Goal: Communication & Community: Connect with others

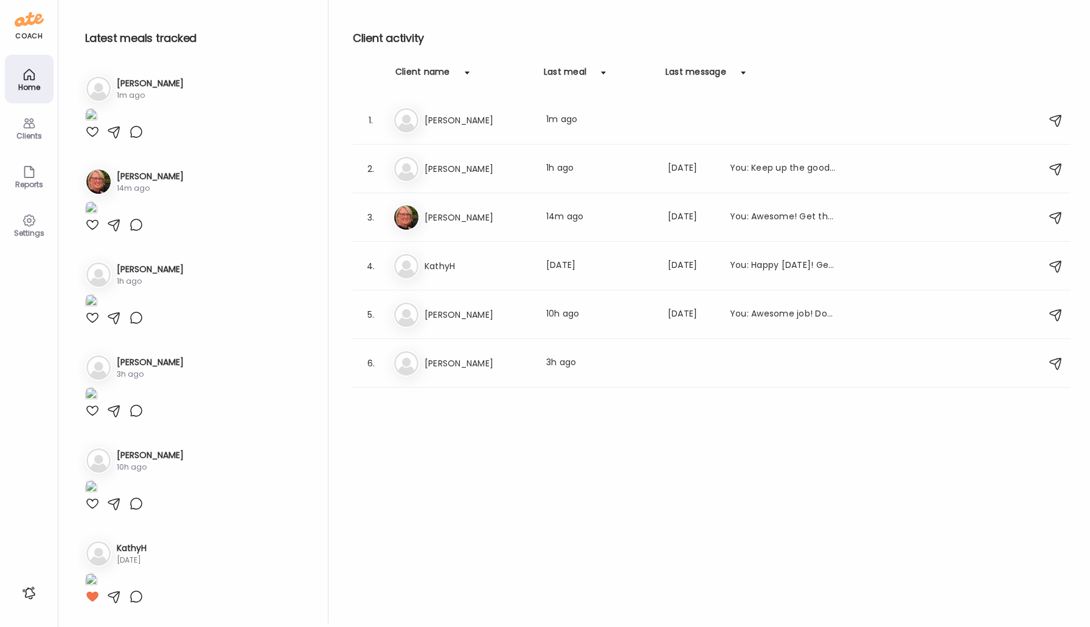
scroll to position [1072, 0]
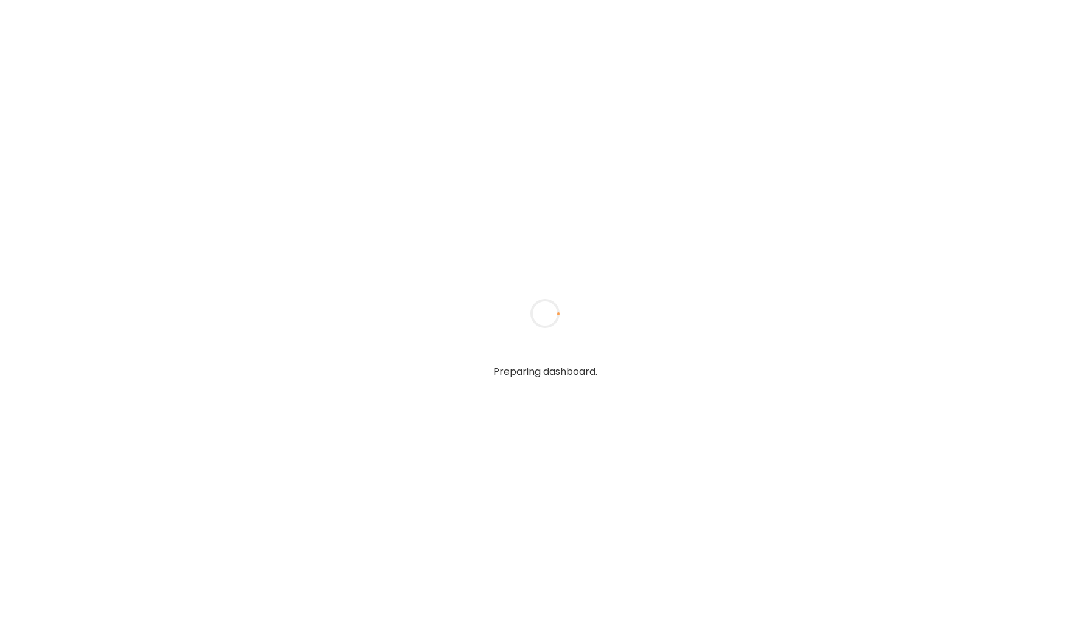
type input "*****"
type input "**********"
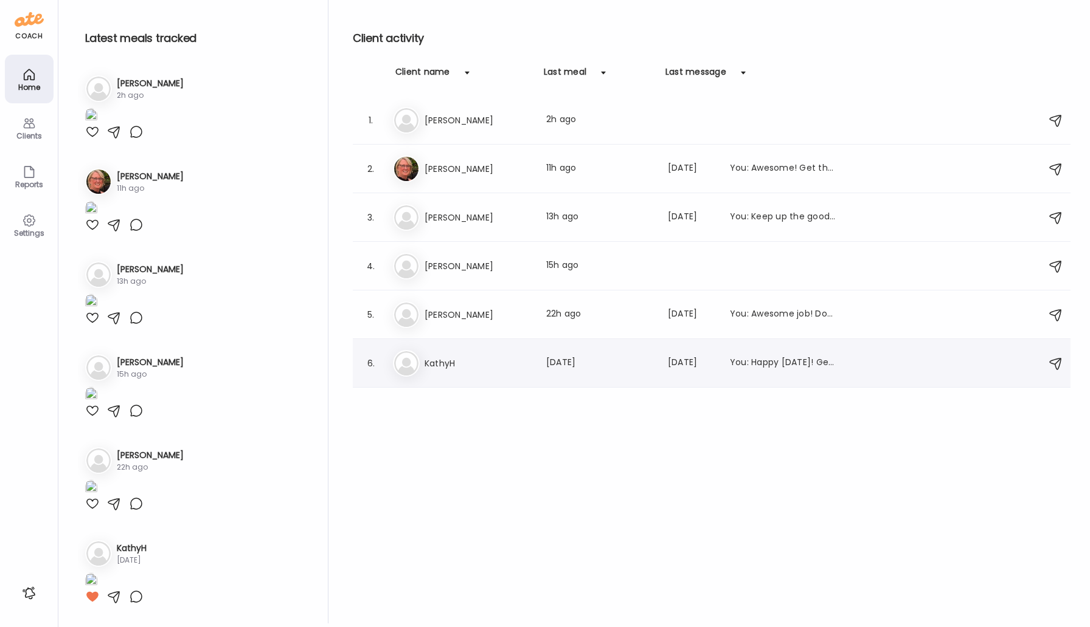
type input "**********"
click at [439, 364] on h3 "KathyH" at bounding box center [477, 363] width 107 height 15
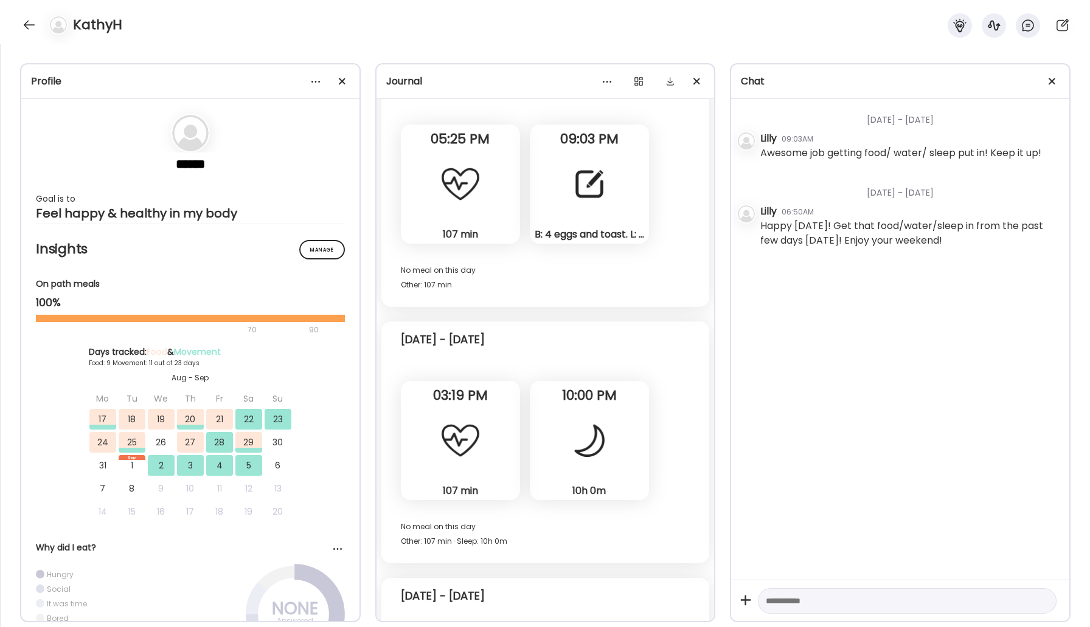
scroll to position [10082, 0]
click at [595, 176] on div at bounding box center [589, 186] width 44 height 44
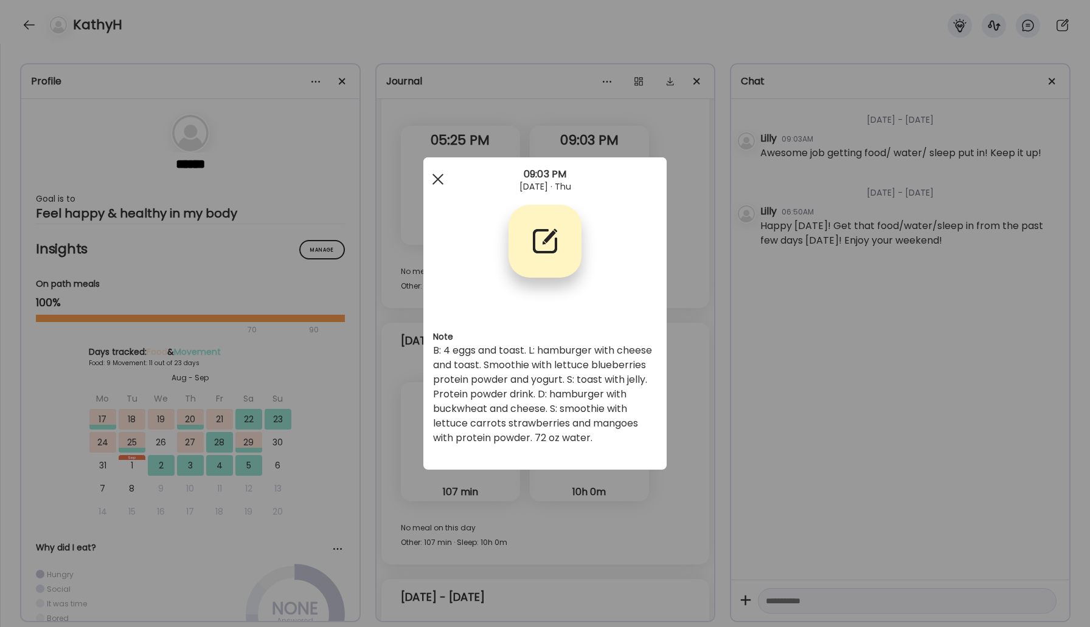
click at [433, 180] on div at bounding box center [438, 179] width 24 height 24
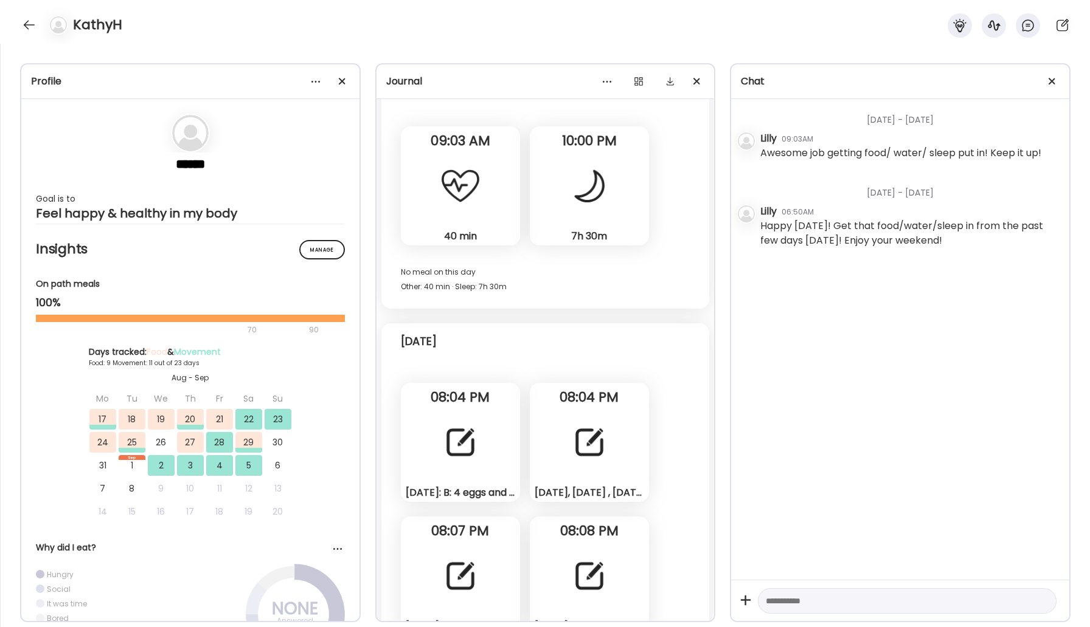
scroll to position [10653, 0]
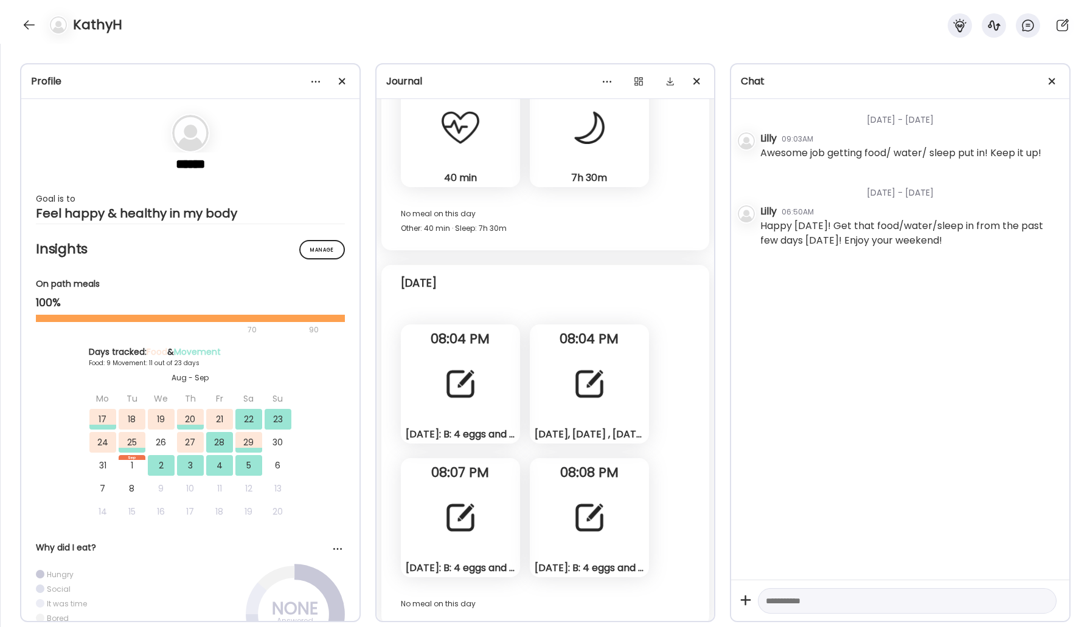
click at [464, 408] on div "Friday: B: 4 eggs and toast. L: salmon with cheese and toast. Smoothie with blu…" at bounding box center [460, 384] width 119 height 119
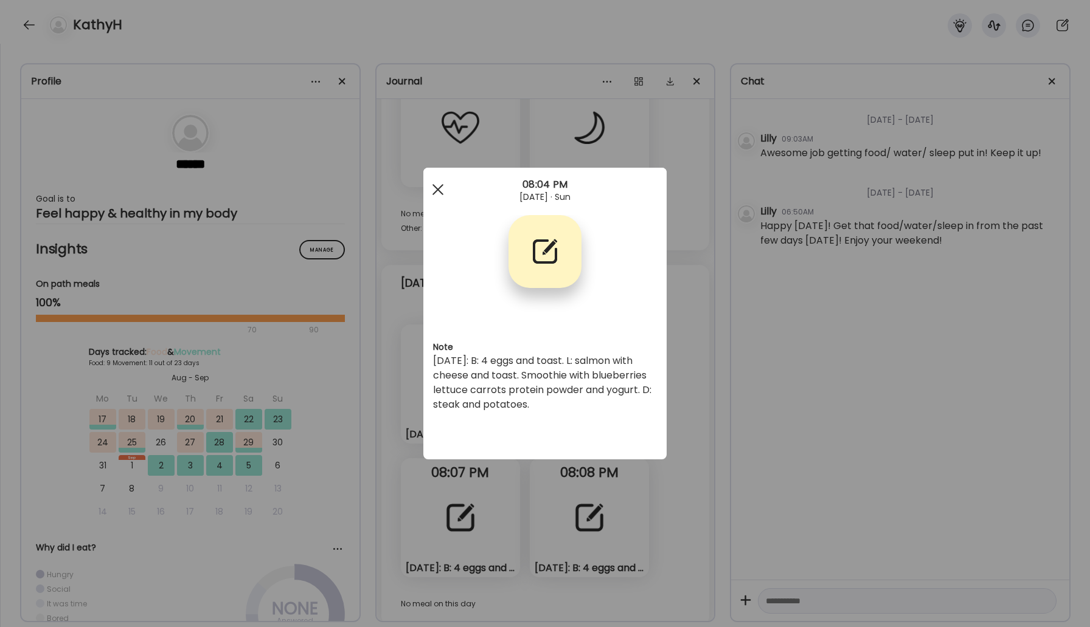
click at [445, 187] on div at bounding box center [438, 190] width 24 height 24
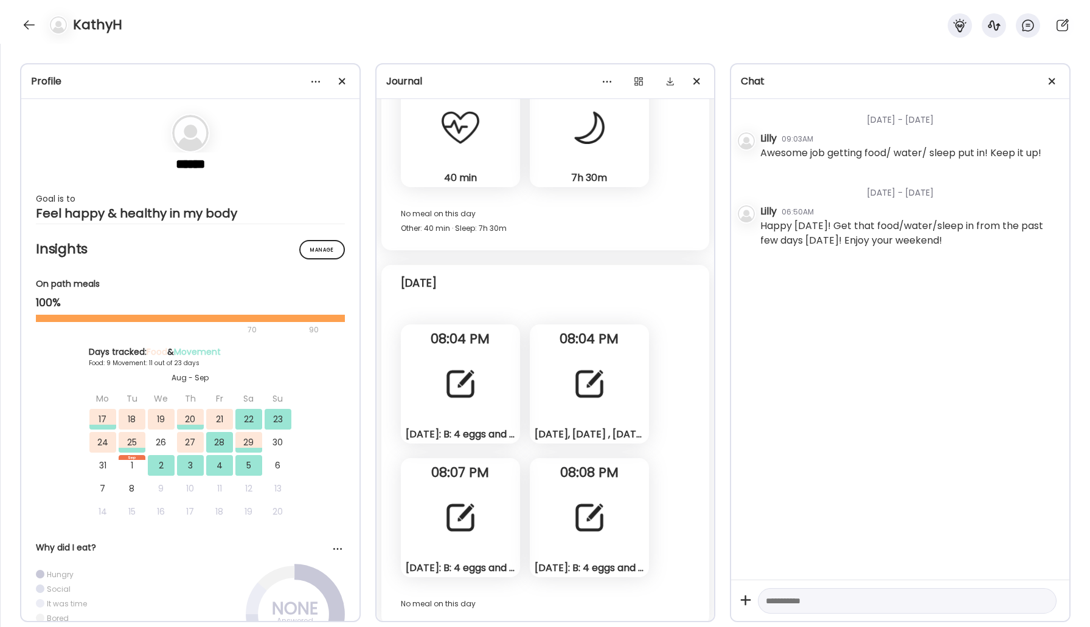
click at [569, 376] on div at bounding box center [589, 384] width 44 height 44
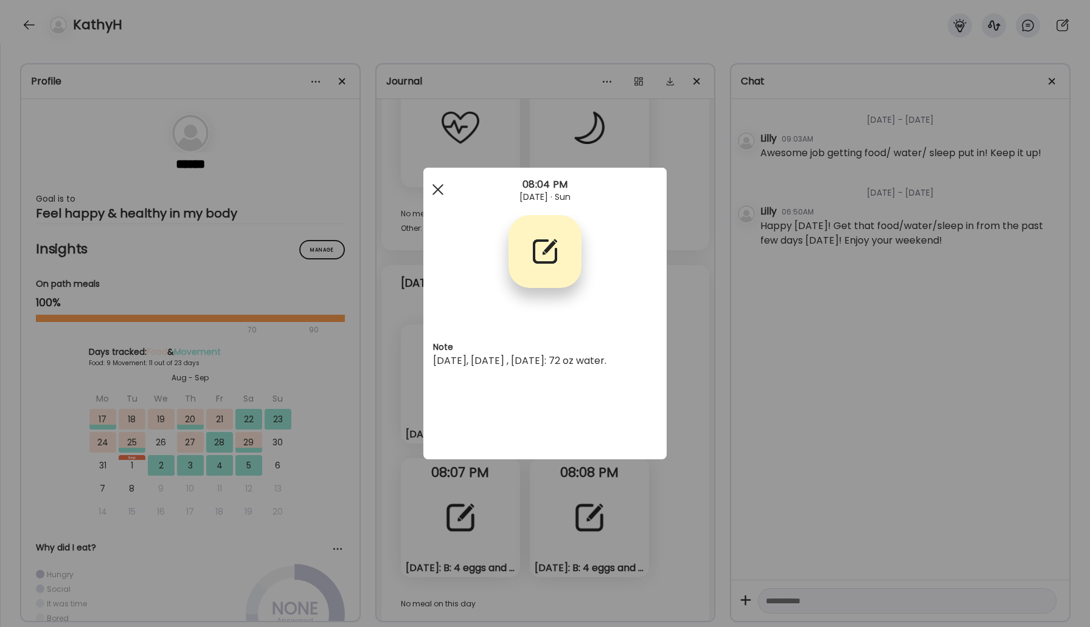
click at [441, 189] on div at bounding box center [438, 190] width 24 height 24
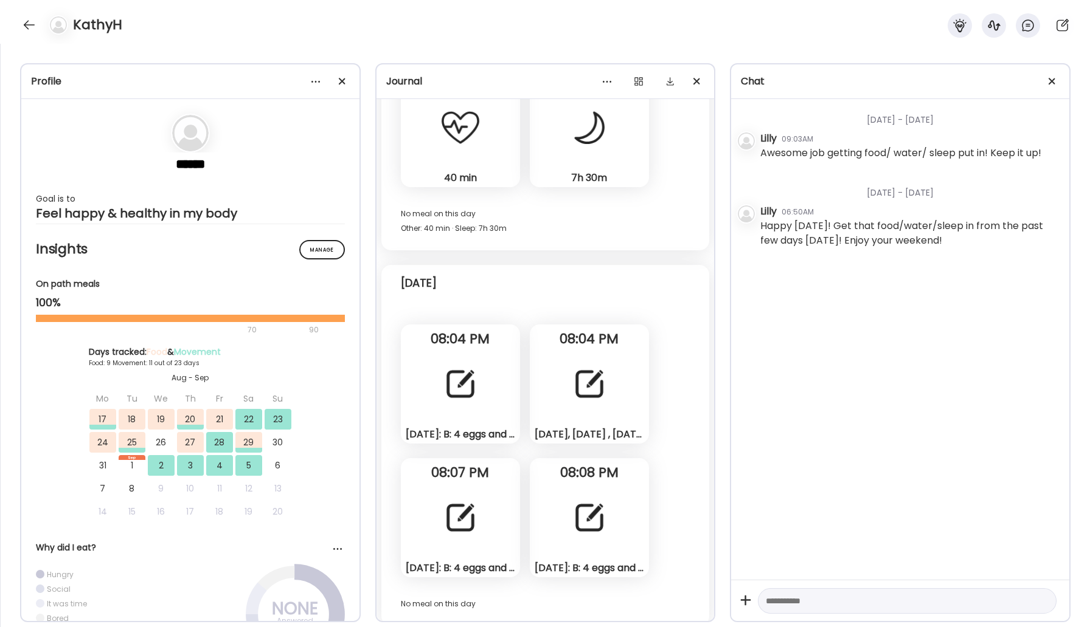
click at [486, 516] on div "Saturday: B: 4 eggs and toast. L: chicken lunchmeat, cheese and toast. Smoothie…" at bounding box center [460, 517] width 119 height 119
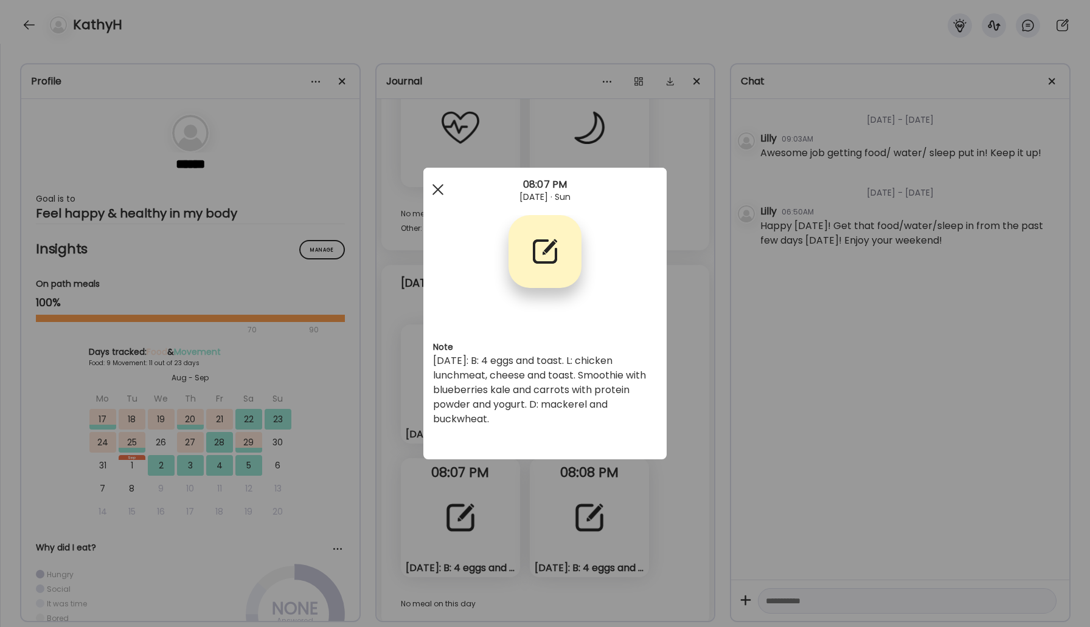
click at [438, 185] on div at bounding box center [438, 190] width 24 height 24
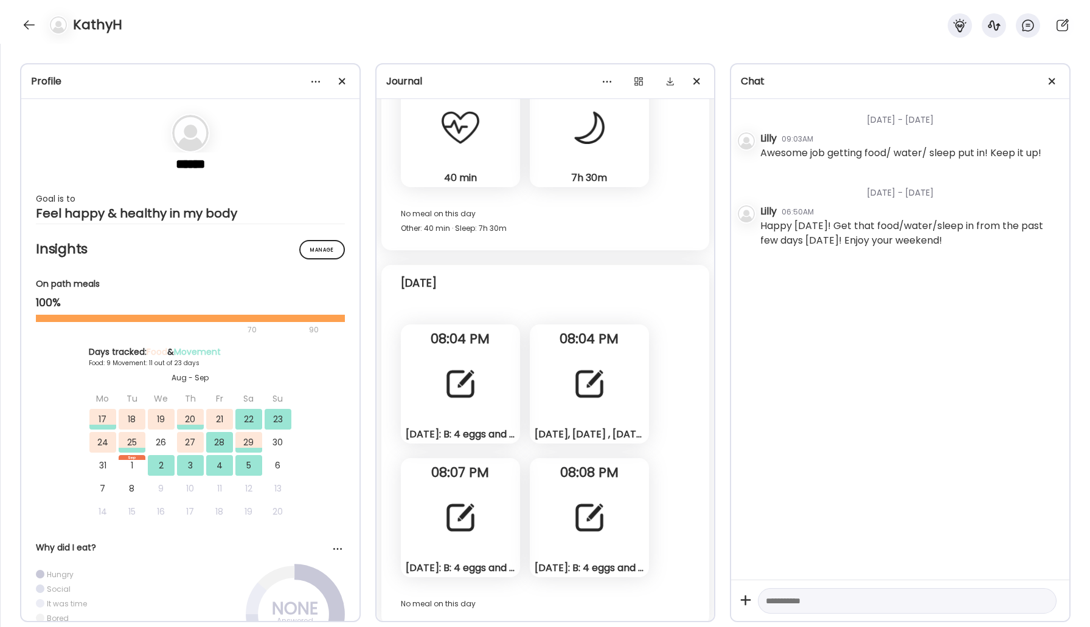
click at [582, 505] on div at bounding box center [589, 518] width 44 height 44
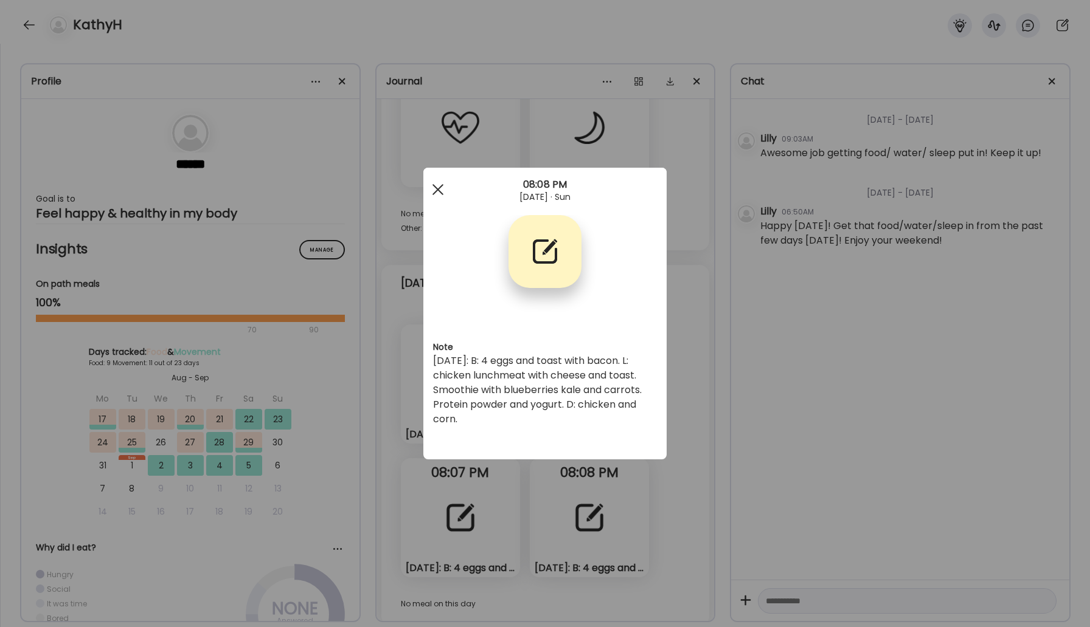
click at [435, 184] on div at bounding box center [438, 190] width 24 height 24
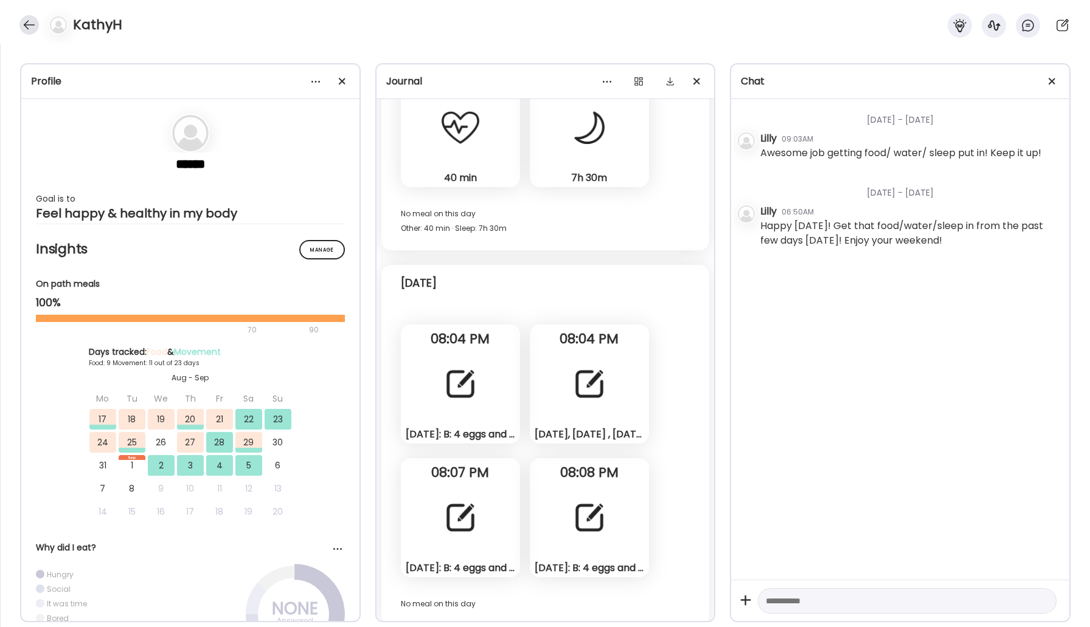
click at [30, 22] on div at bounding box center [28, 24] width 19 height 19
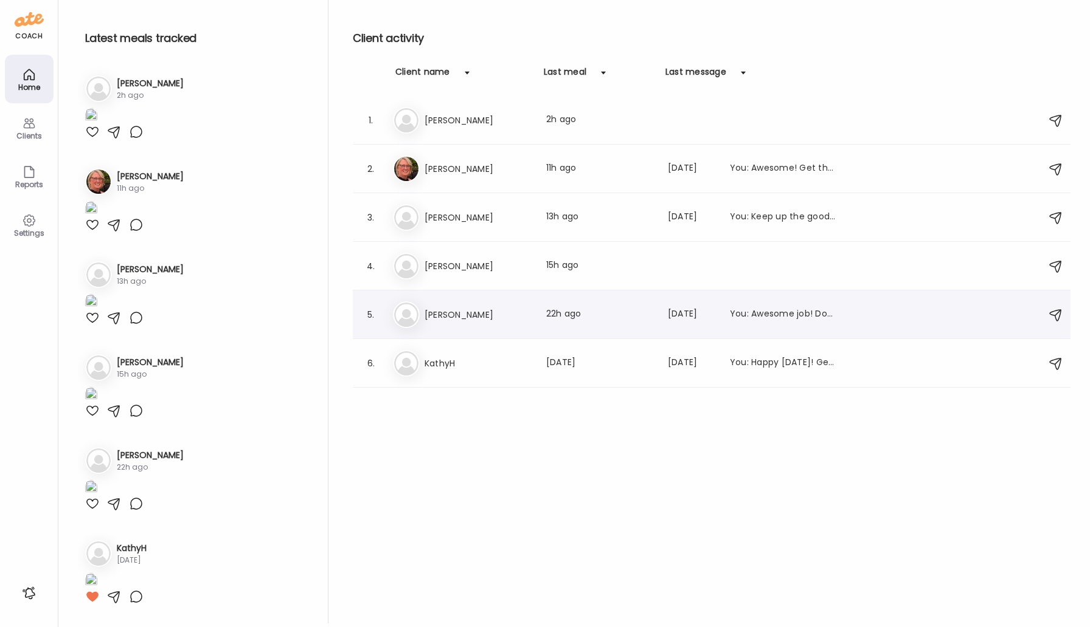
click at [471, 318] on h3 "[PERSON_NAME]" at bounding box center [477, 315] width 107 height 15
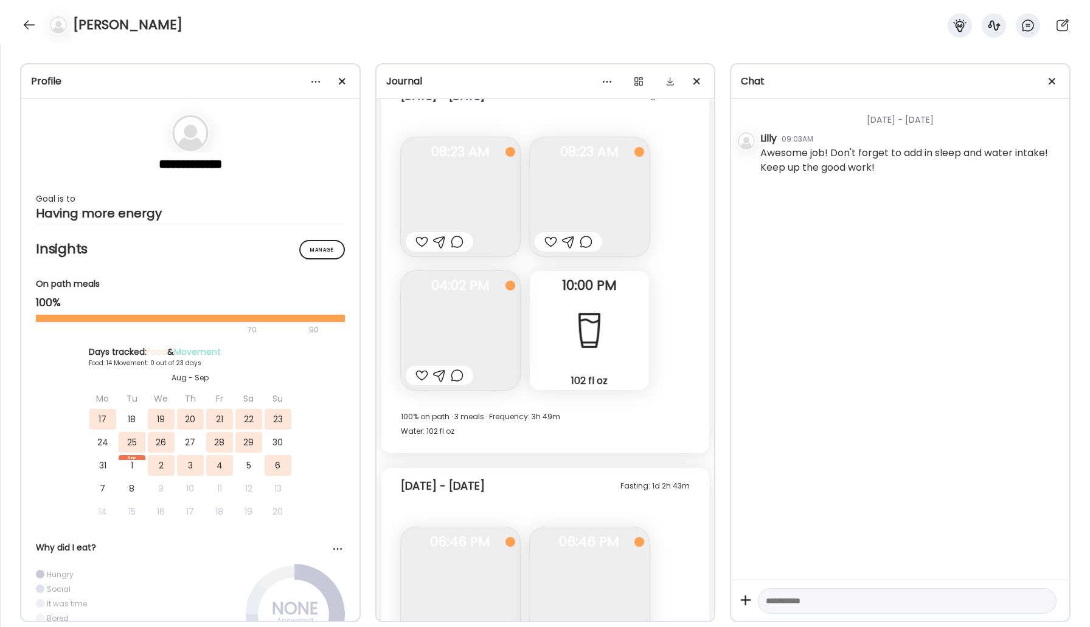
scroll to position [8243, 0]
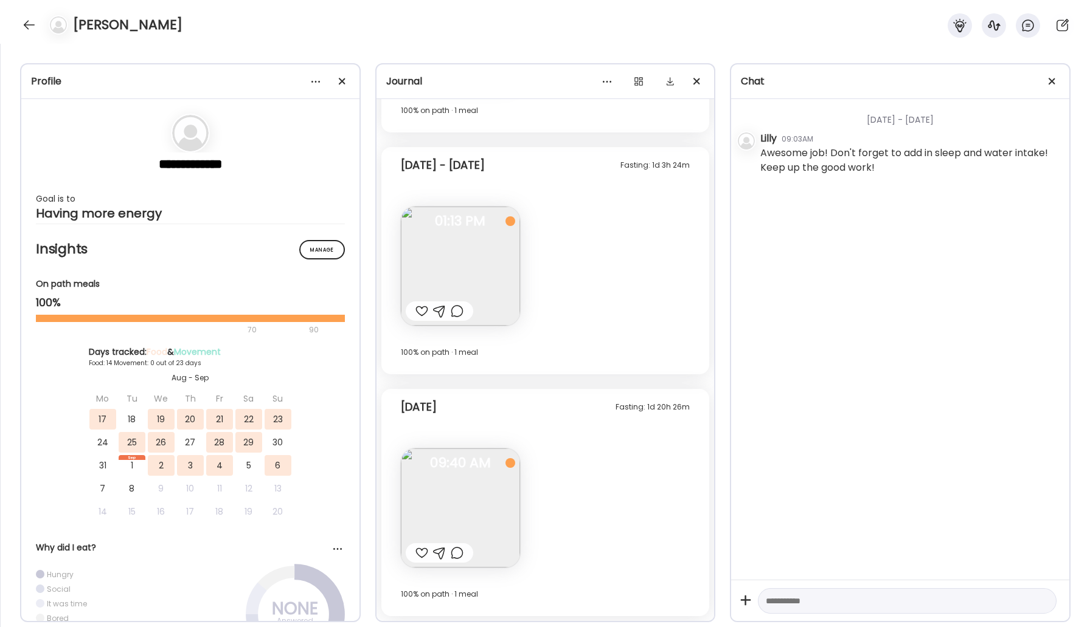
click at [481, 510] on img at bounding box center [460, 508] width 119 height 119
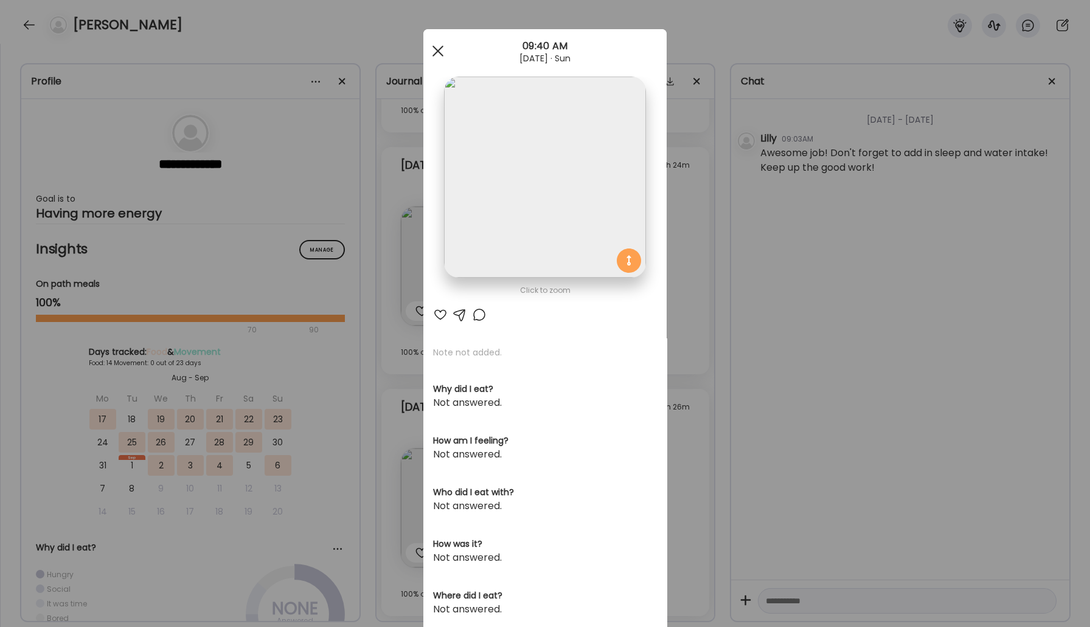
click at [435, 52] on div at bounding box center [438, 51] width 24 height 24
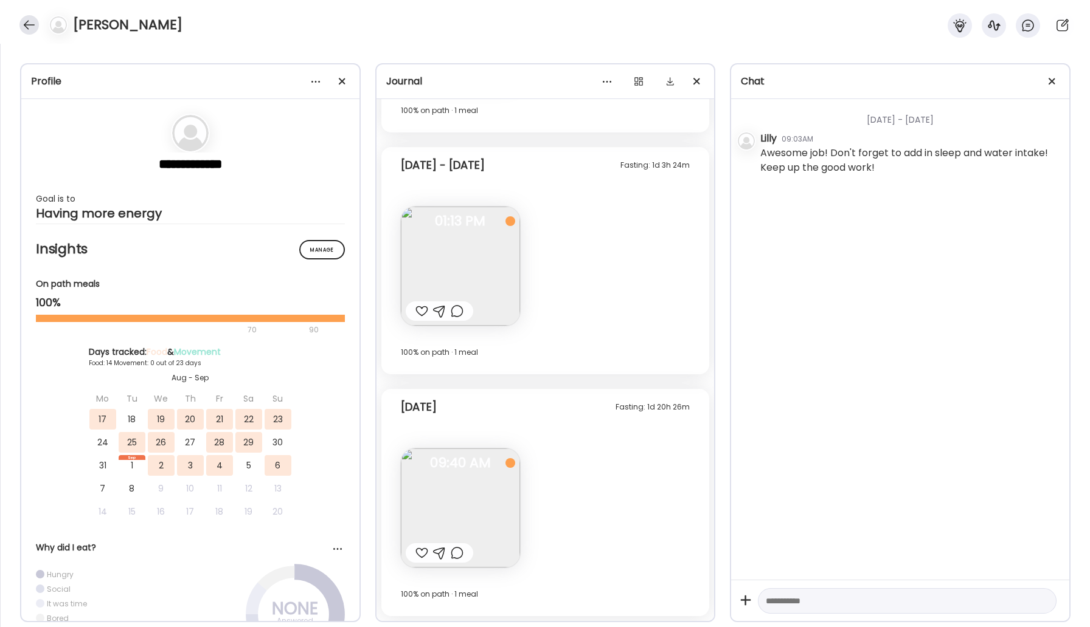
click at [32, 18] on div at bounding box center [28, 24] width 19 height 19
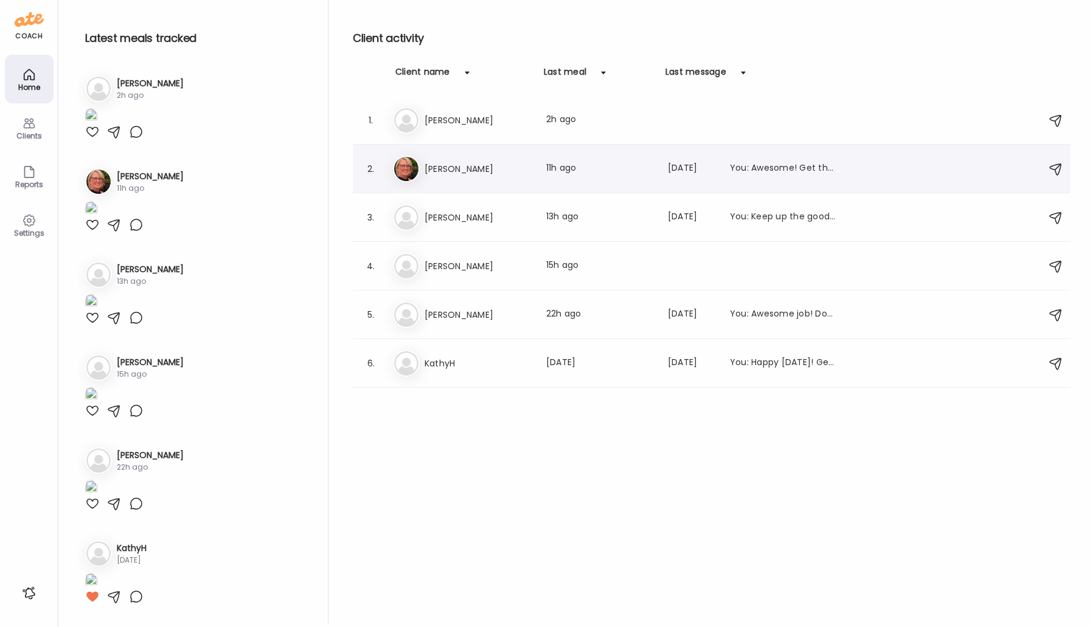
click at [461, 166] on h3 "[PERSON_NAME]" at bounding box center [477, 169] width 107 height 15
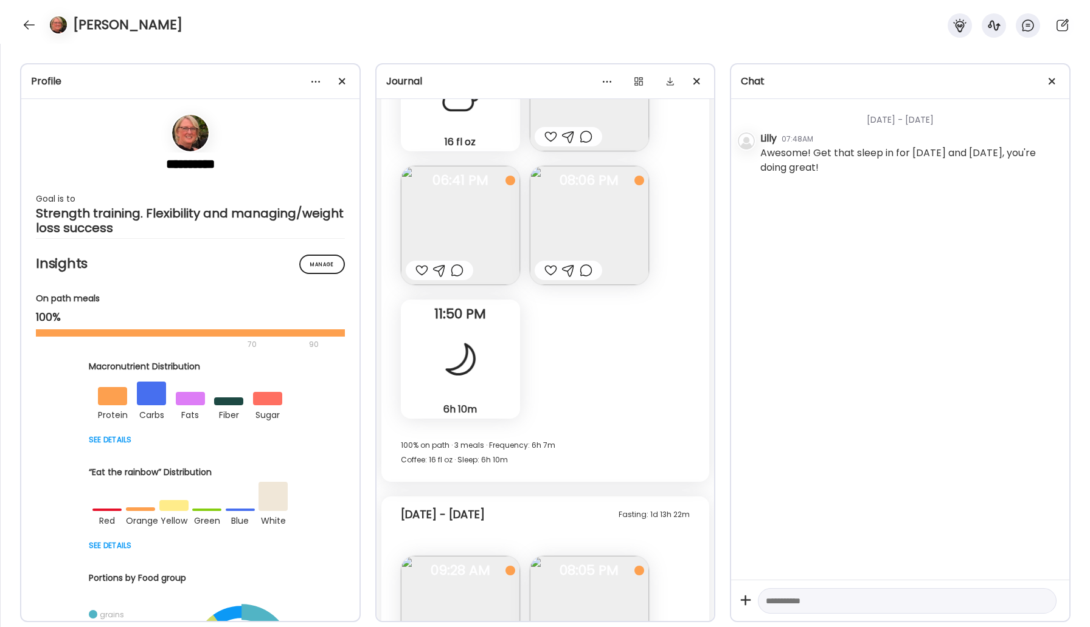
scroll to position [18310, 0]
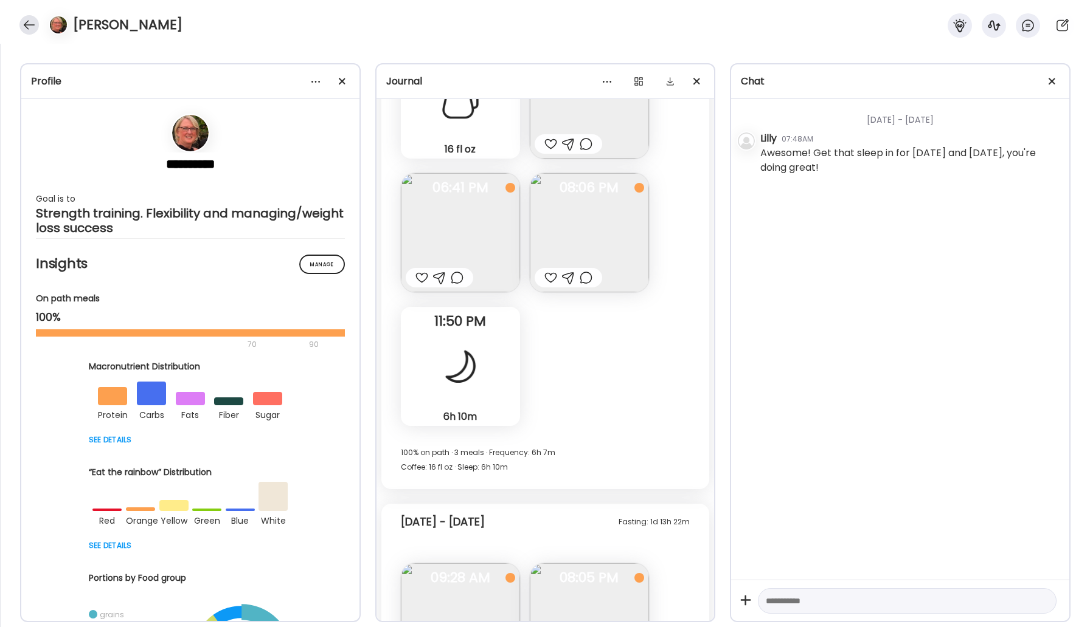
click at [23, 32] on div at bounding box center [28, 24] width 19 height 19
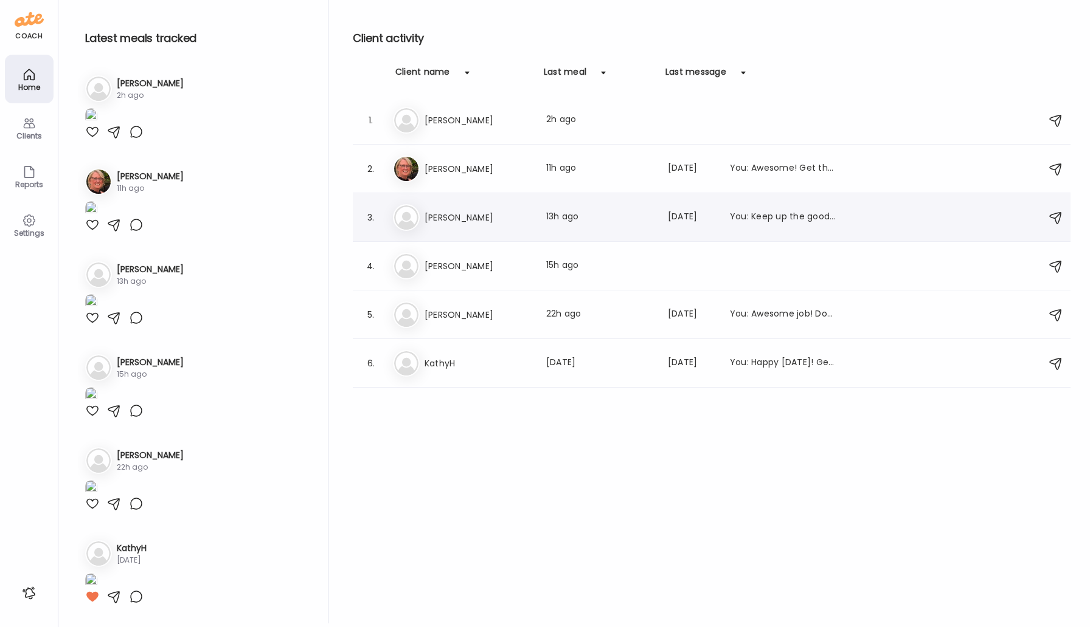
click at [465, 215] on h3 "[PERSON_NAME]" at bounding box center [477, 217] width 107 height 15
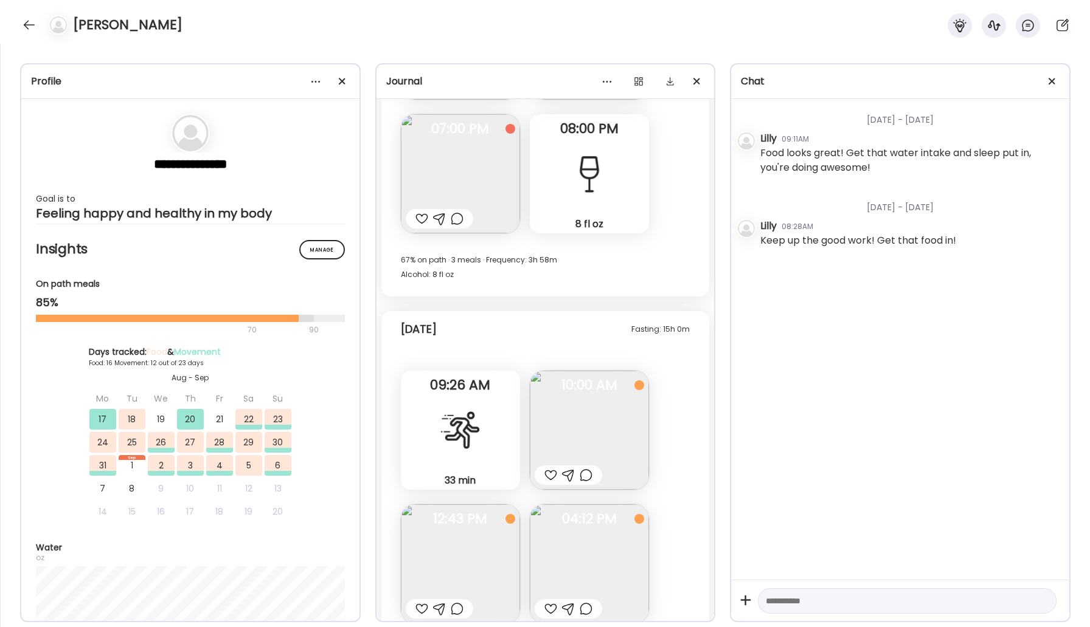
scroll to position [10103, 0]
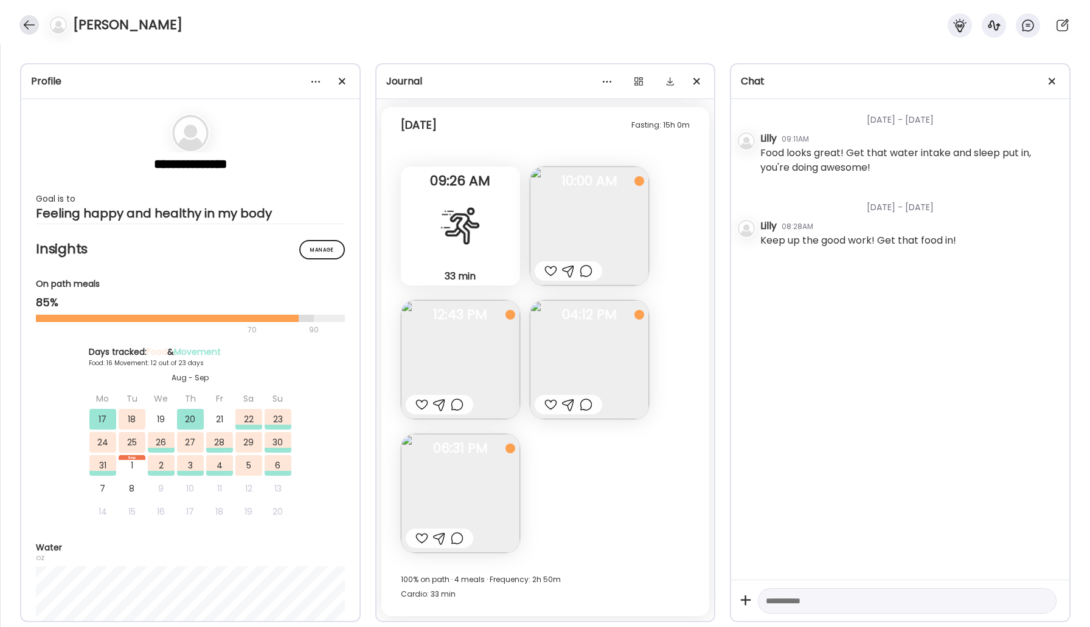
click at [25, 29] on div at bounding box center [28, 24] width 19 height 19
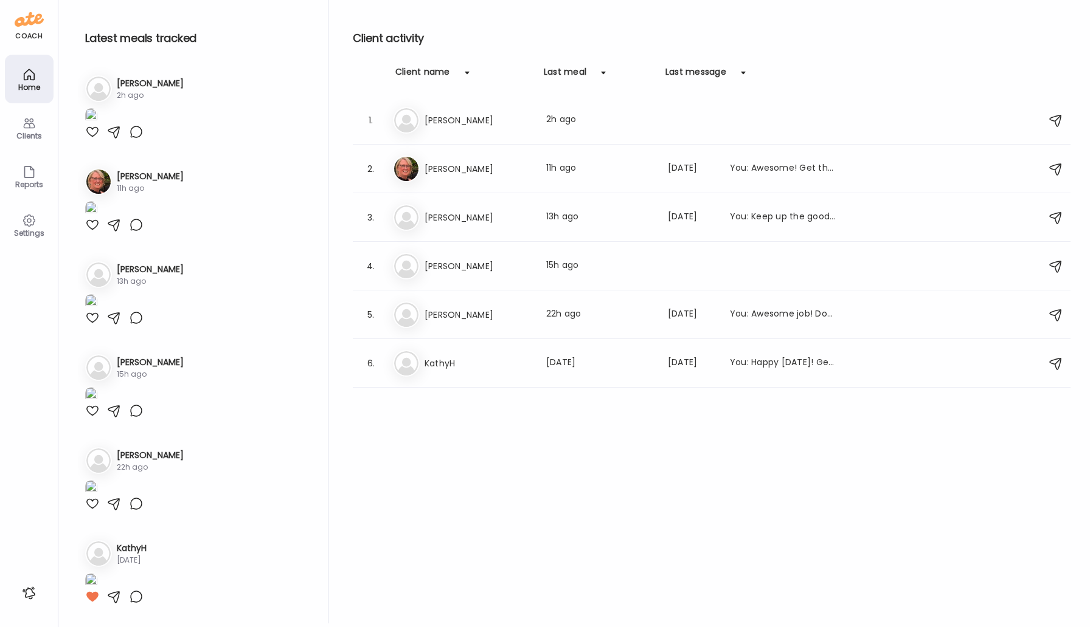
click at [438, 122] on h3 "[PERSON_NAME]" at bounding box center [477, 120] width 107 height 15
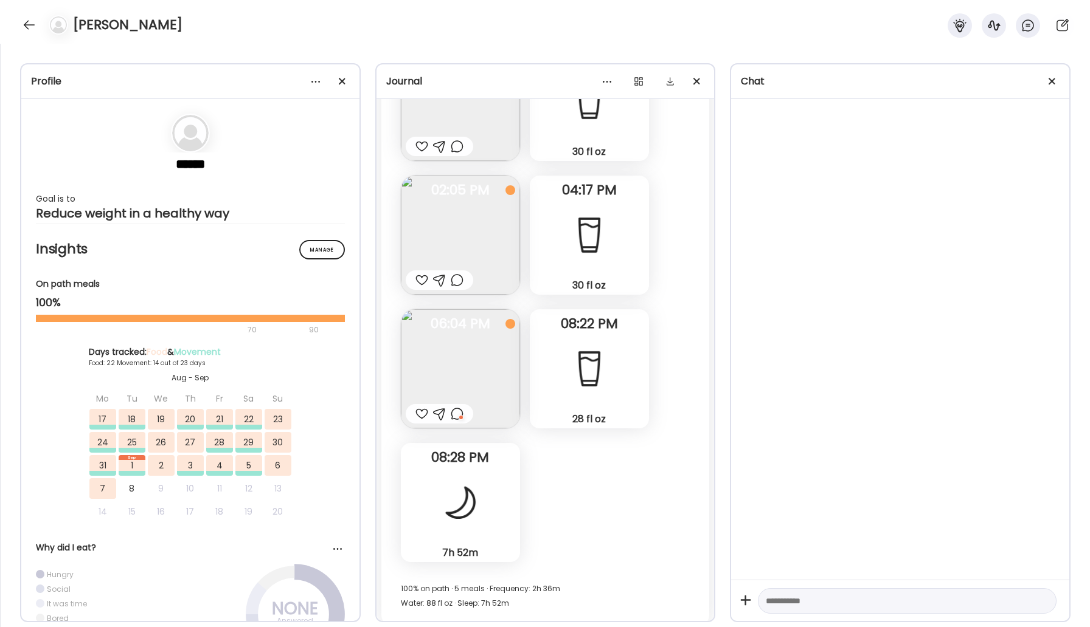
scroll to position [32672, 0]
click at [483, 311] on img at bounding box center [460, 370] width 119 height 119
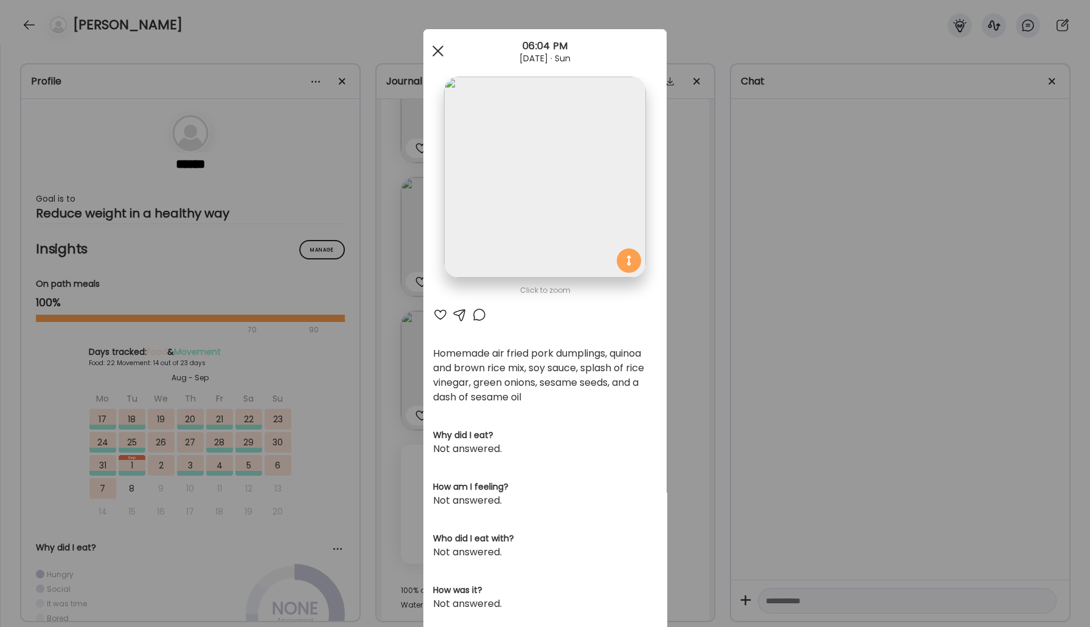
click at [435, 50] on div at bounding box center [438, 51] width 24 height 24
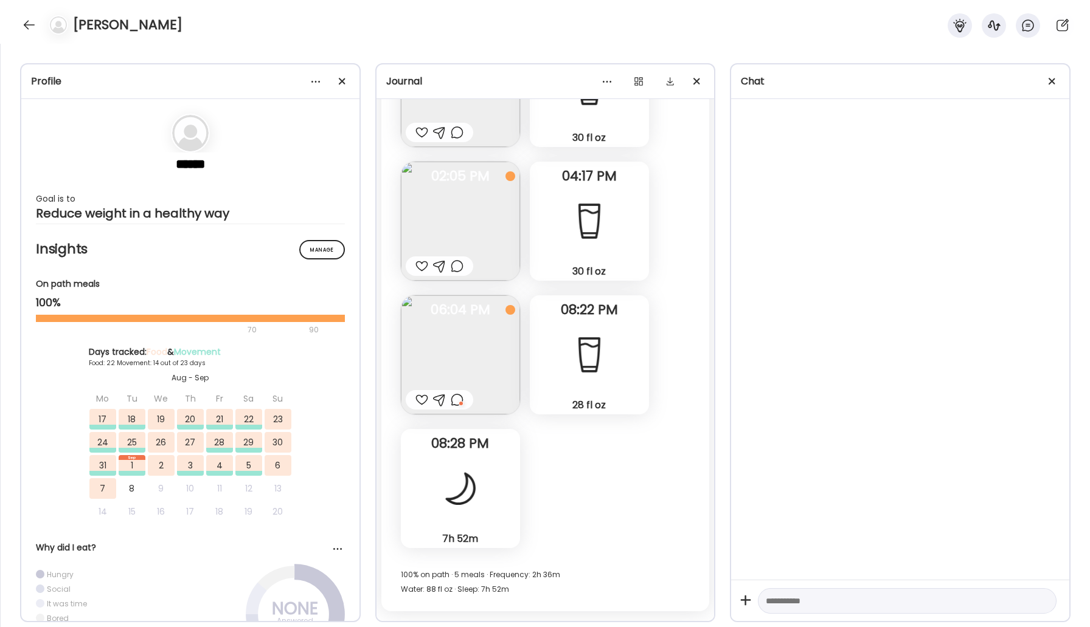
scroll to position [32927, 0]
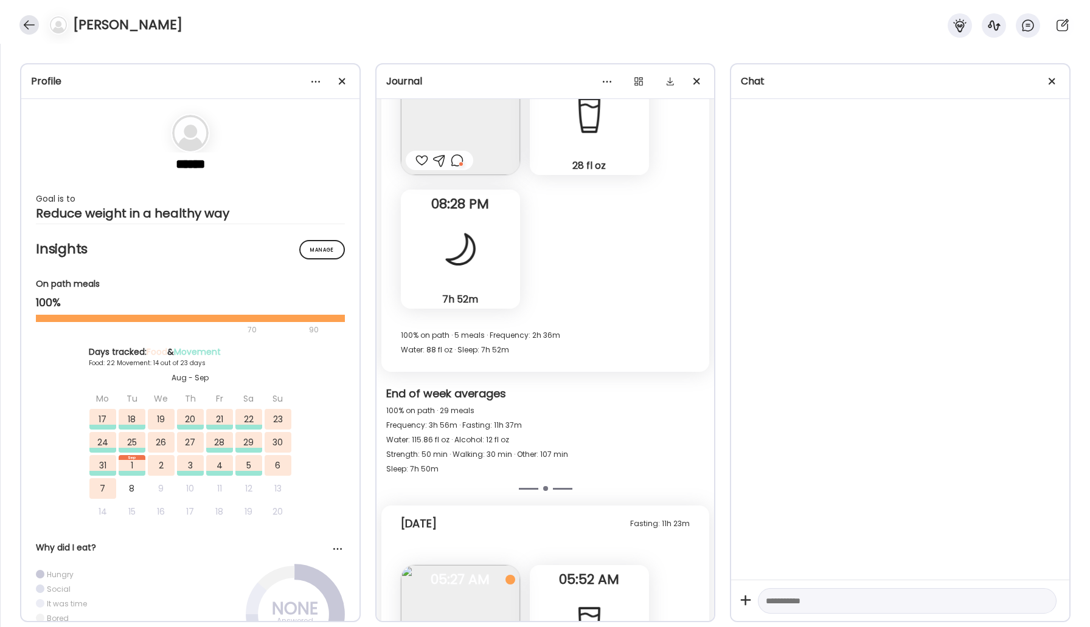
click at [29, 26] on div at bounding box center [28, 24] width 19 height 19
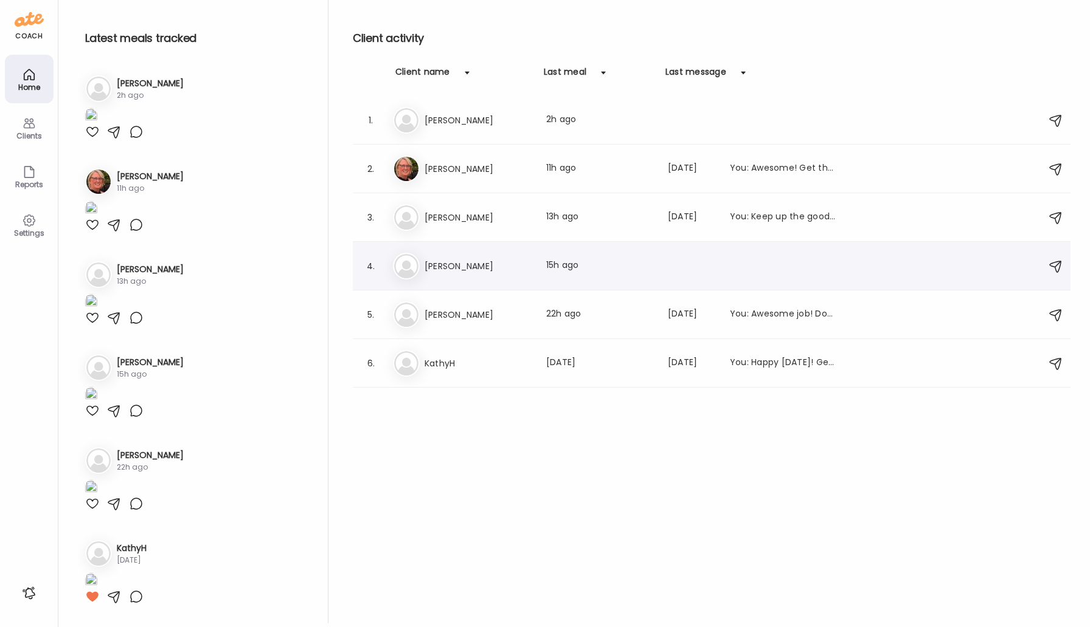
click at [427, 264] on h3 "[PERSON_NAME]" at bounding box center [477, 266] width 107 height 15
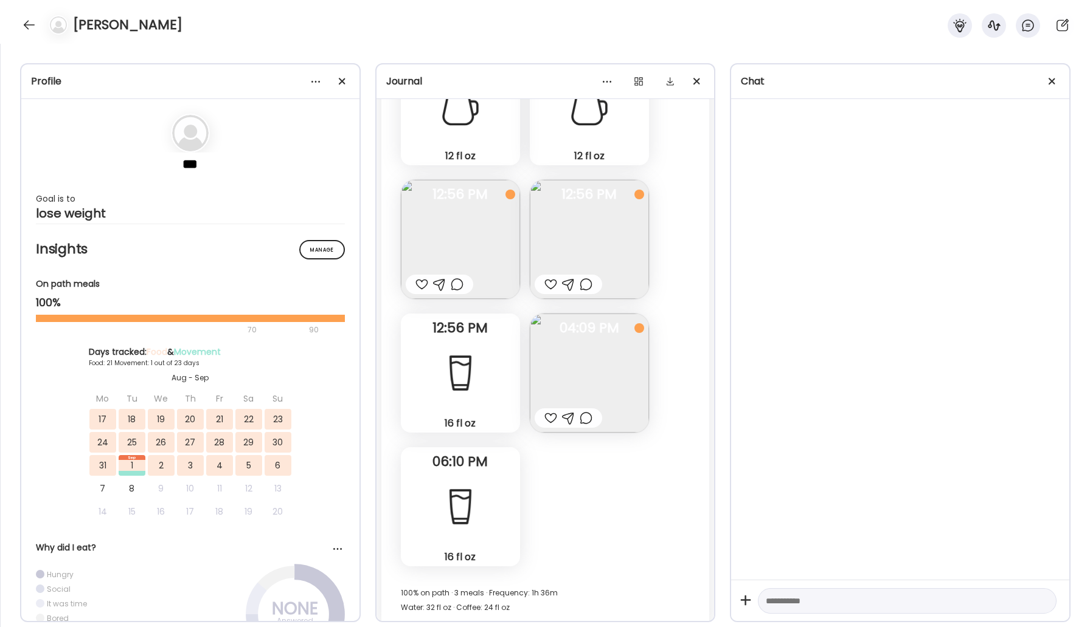
scroll to position [14020, 0]
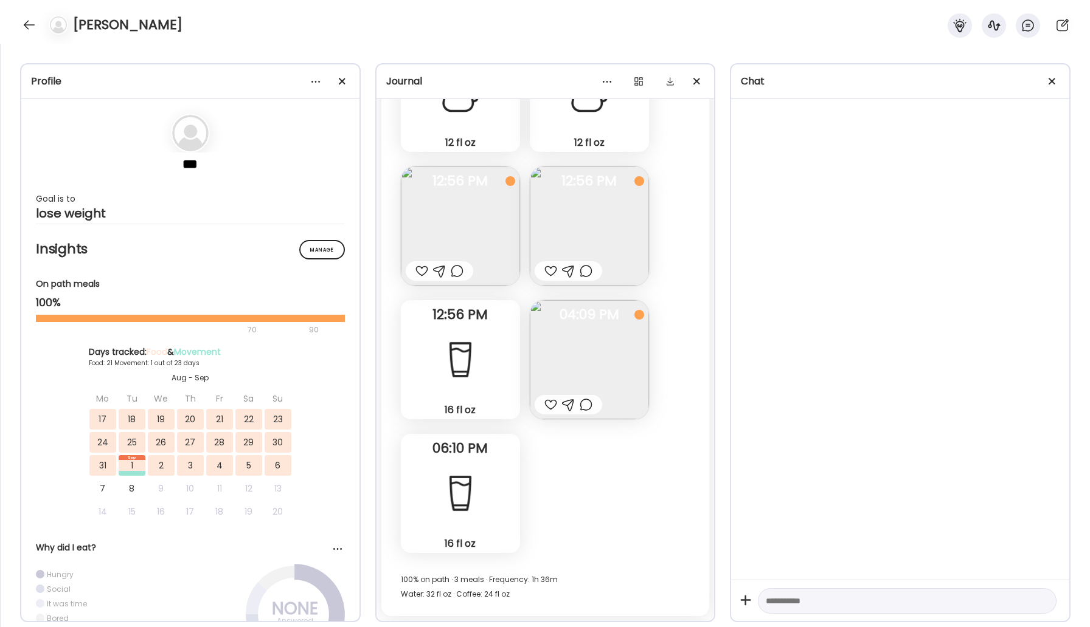
click at [26, 12] on div "[PERSON_NAME]" at bounding box center [545, 22] width 1090 height 44
click at [27, 27] on div at bounding box center [28, 24] width 19 height 19
